Goal: Task Accomplishment & Management: Manage account settings

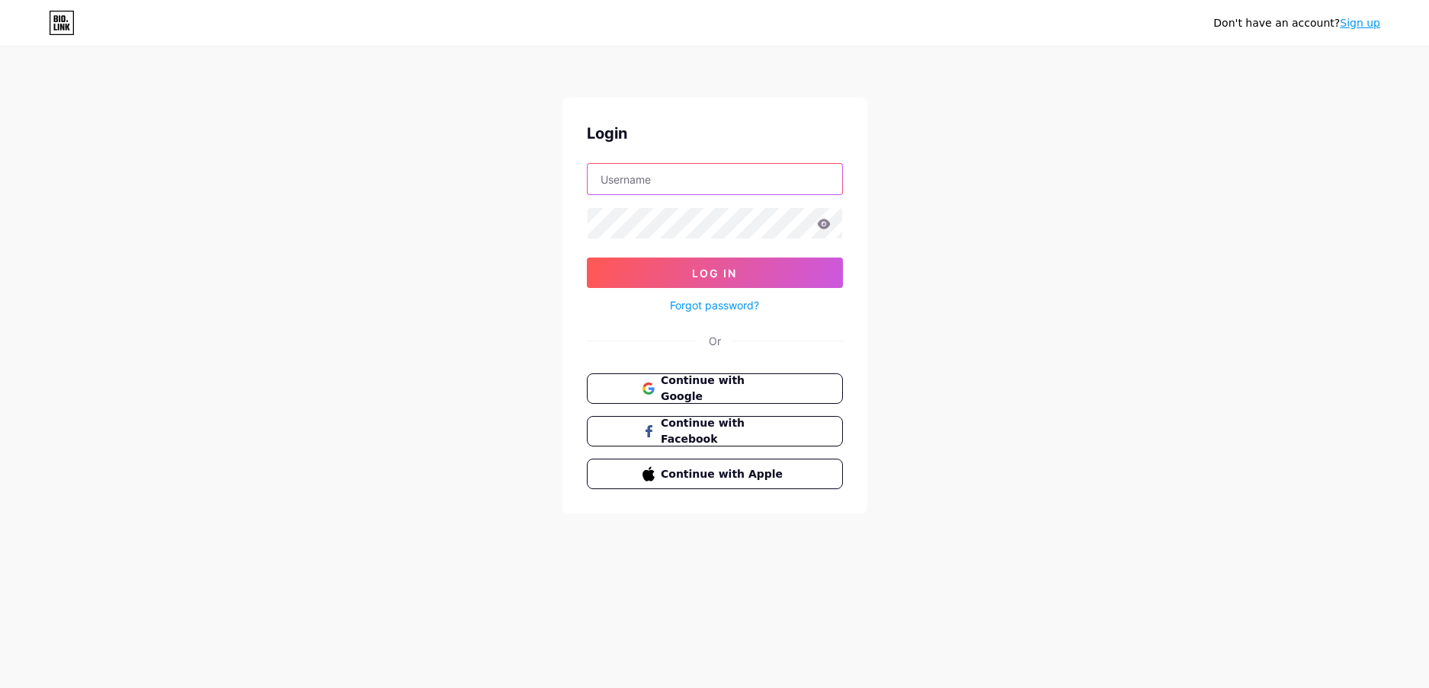
click at [682, 184] on input "text" at bounding box center [715, 179] width 255 height 30
type input "[EMAIL_ADDRESS][DOMAIN_NAME]"
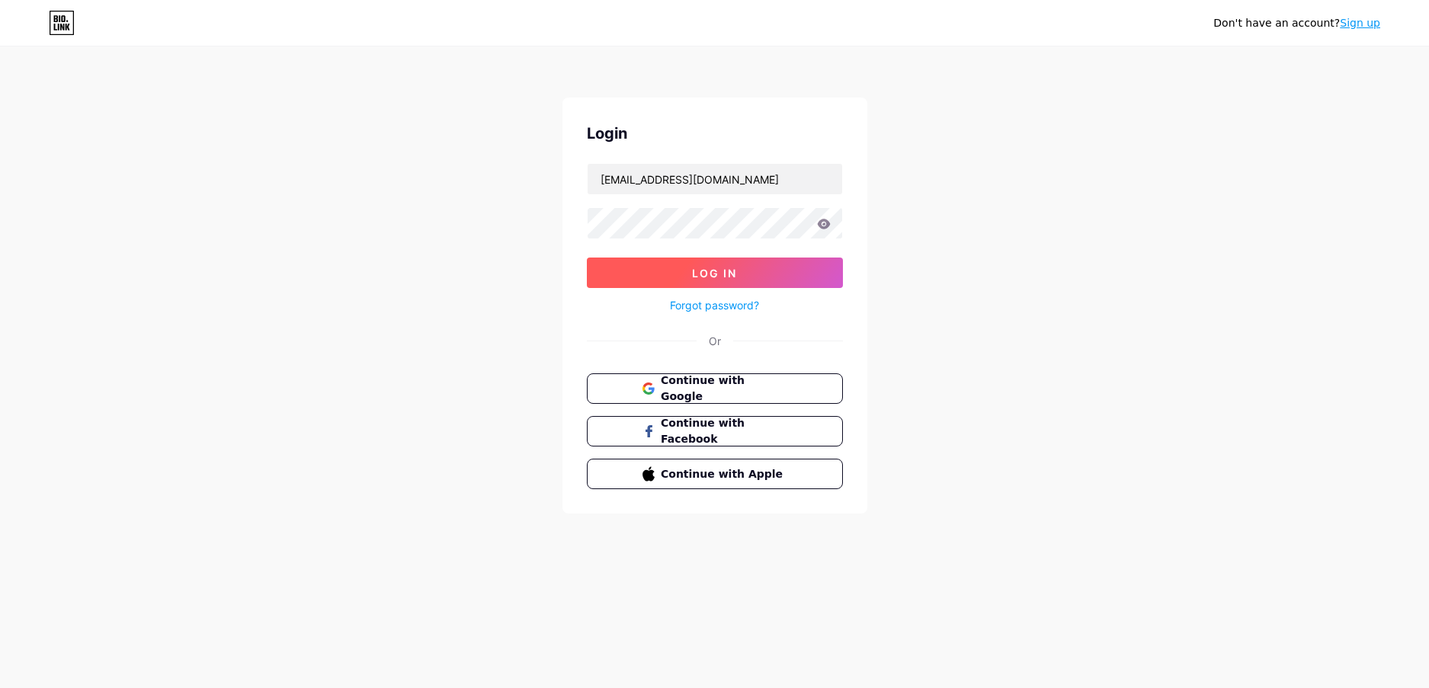
click at [686, 273] on button "Log In" at bounding box center [715, 273] width 256 height 30
click at [822, 223] on icon at bounding box center [824, 224] width 14 height 11
click at [798, 275] on button "Log In" at bounding box center [715, 273] width 256 height 30
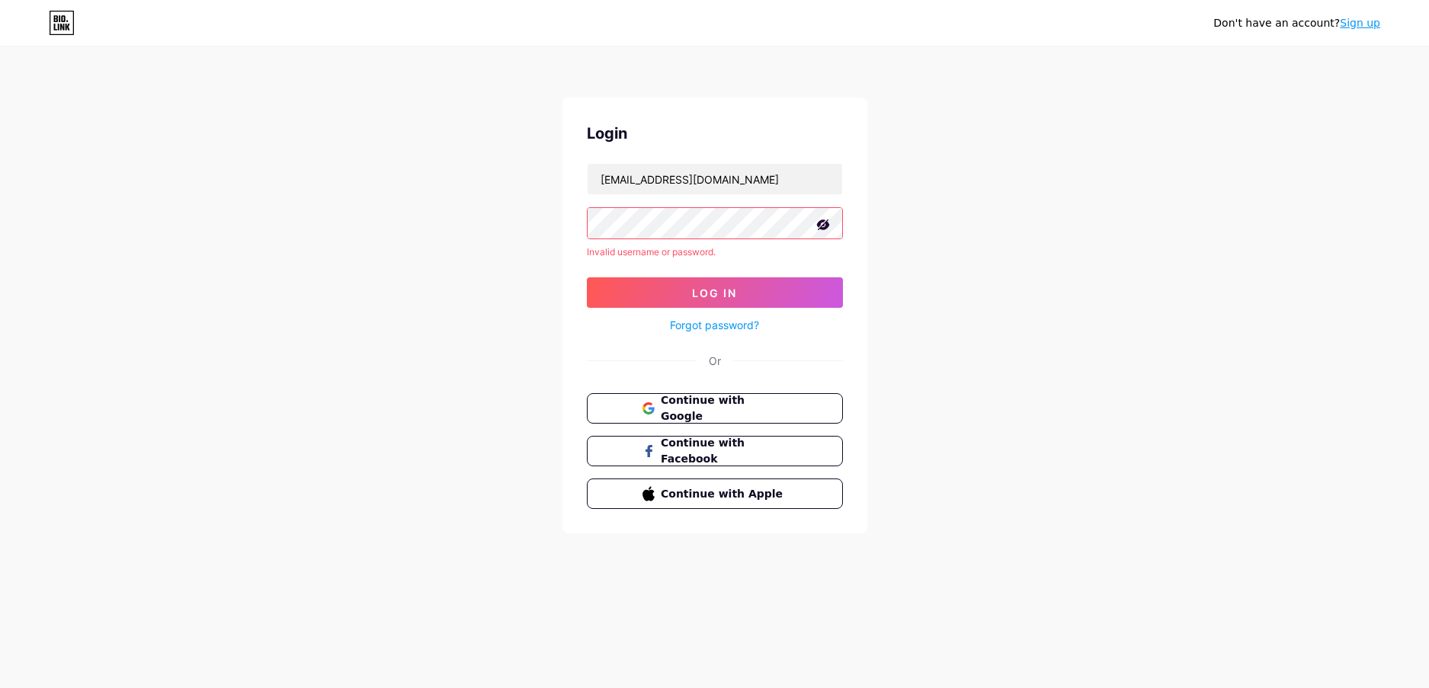
click at [587, 277] on button "Log In" at bounding box center [715, 292] width 256 height 30
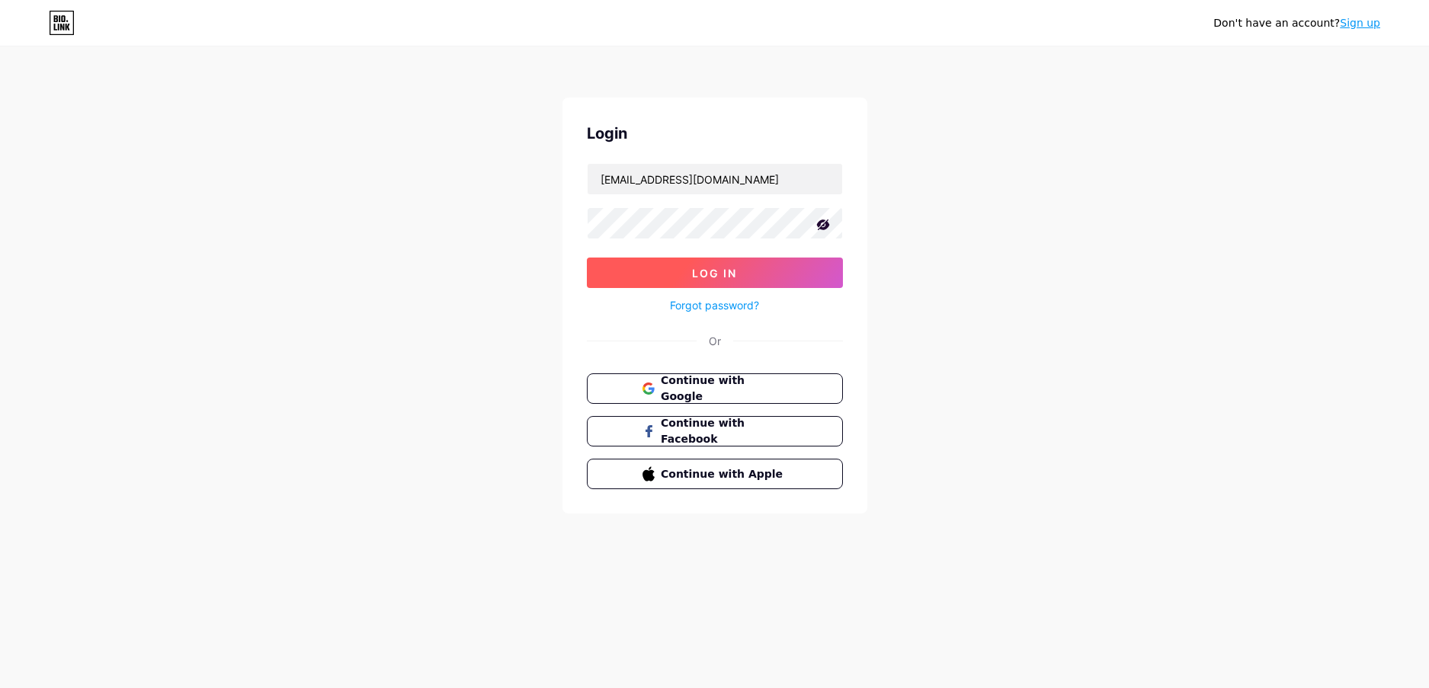
click at [691, 262] on button "Log In" at bounding box center [715, 273] width 256 height 30
click at [663, 274] on button "Log In" at bounding box center [715, 273] width 256 height 30
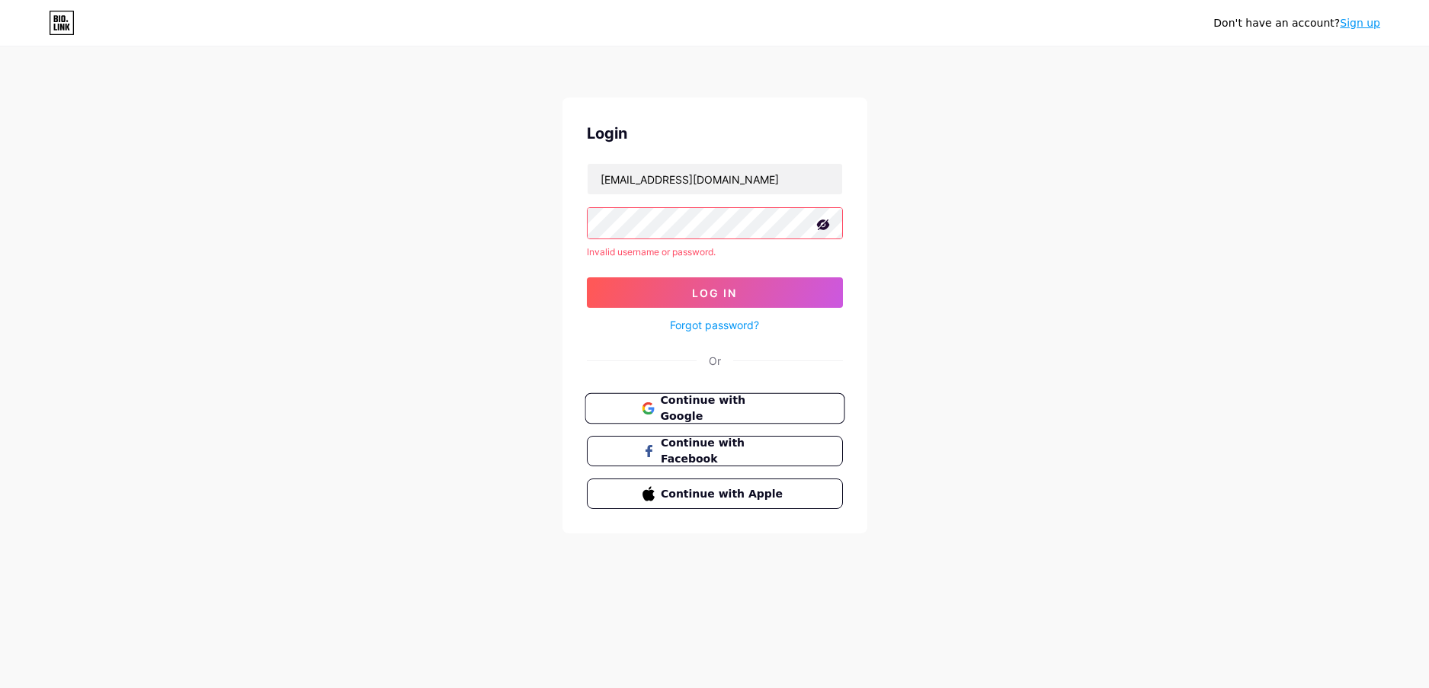
click at [679, 406] on span "Continue with Google" at bounding box center [723, 409] width 127 height 33
